Goal: Find specific page/section: Find specific page/section

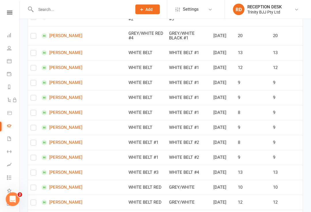
scroll to position [429, 0]
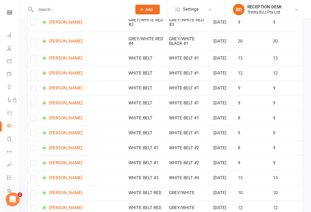
click at [10, 13] on icon at bounding box center [9, 13] width 5 height 4
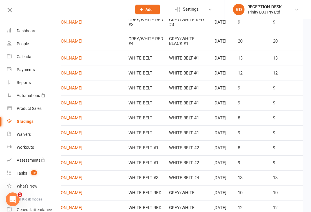
click at [20, 31] on div "Dashboard" at bounding box center [27, 31] width 20 height 5
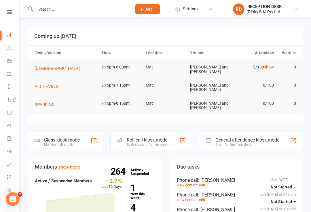
scroll to position [0, 0]
click at [67, 133] on div "Class kiosk mode Member self check-in" at bounding box center [66, 141] width 76 height 20
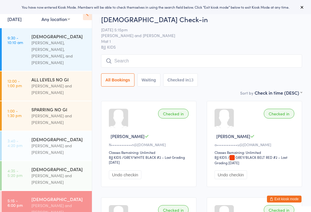
click at [253, 64] on input "search" at bounding box center [201, 60] width 201 height 13
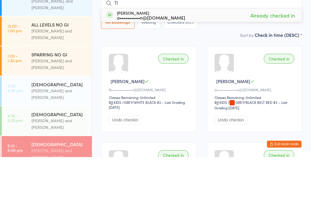
type input "T"
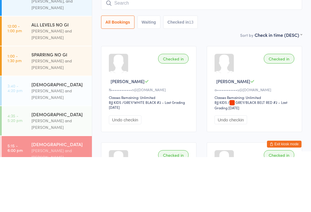
scroll to position [55, 0]
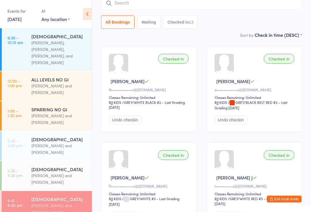
click at [289, 201] on button "Exit kiosk mode" at bounding box center [284, 199] width 35 height 7
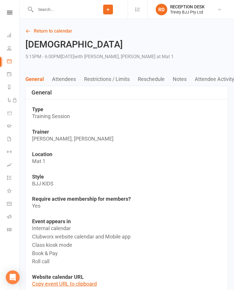
click at [49, 12] on input "text" at bounding box center [61, 9] width 54 height 8
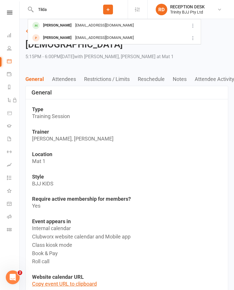
type input "Tilda"
click at [41, 24] on div "[PERSON_NAME]" at bounding box center [57, 25] width 32 height 8
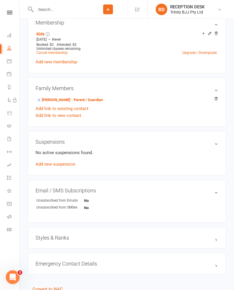
scroll to position [237, 0]
click at [198, 212] on div "Styles & Ranks" at bounding box center [127, 238] width 198 height 22
click at [206, 212] on h3 "Styles & Ranks" at bounding box center [126, 238] width 182 height 6
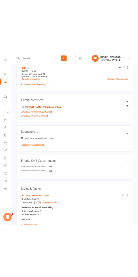
scroll to position [254, 0]
